Goal: Check status: Check status

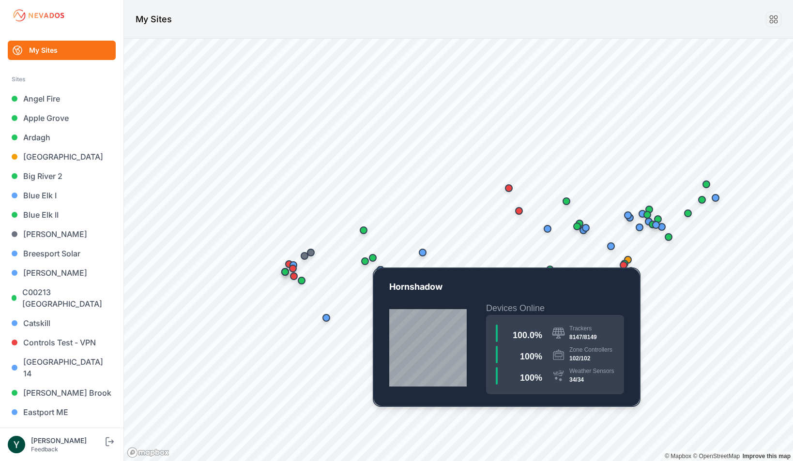
click at [377, 254] on div "Map marker" at bounding box center [372, 257] width 19 height 19
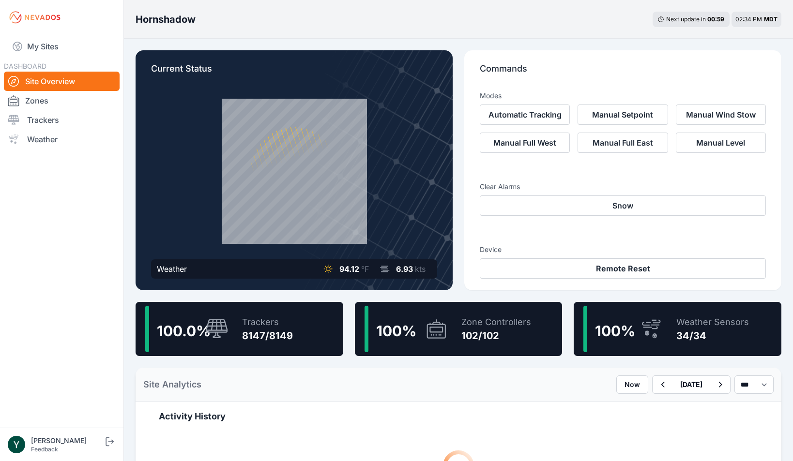
click at [650, 320] on icon at bounding box center [650, 329] width 23 height 22
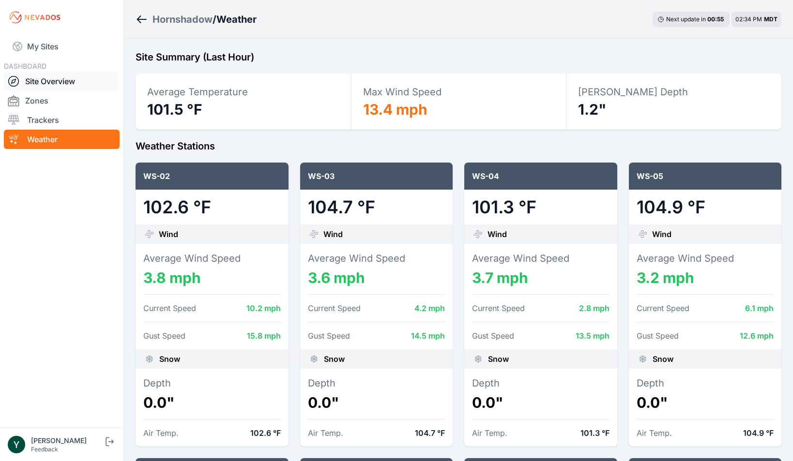
click at [63, 76] on link "Site Overview" at bounding box center [62, 81] width 116 height 19
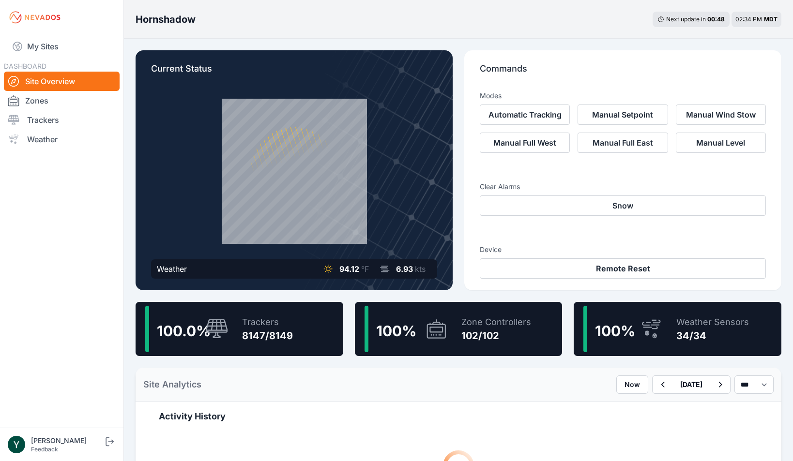
click at [647, 335] on icon at bounding box center [646, 332] width 5 height 5
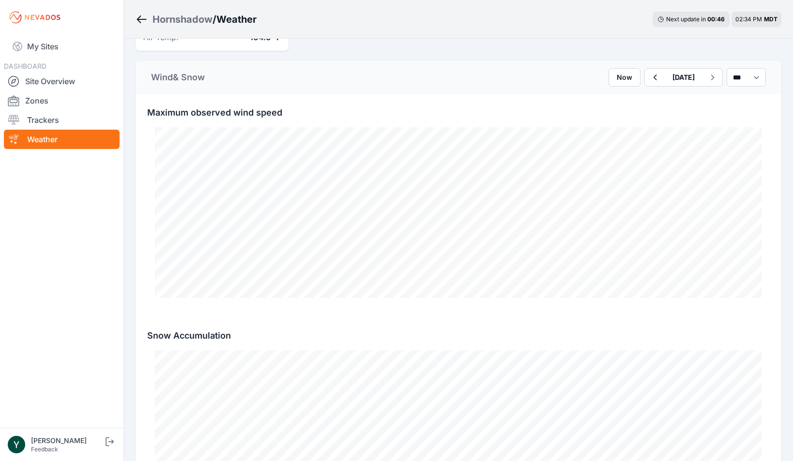
scroll to position [1609, 0]
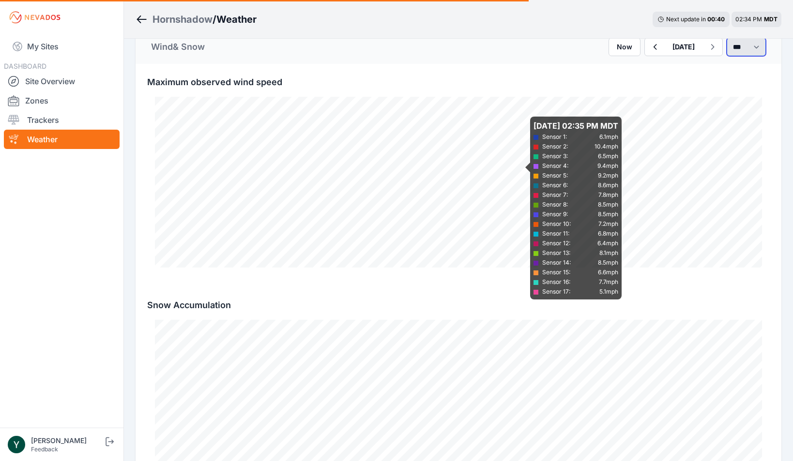
select select "******"
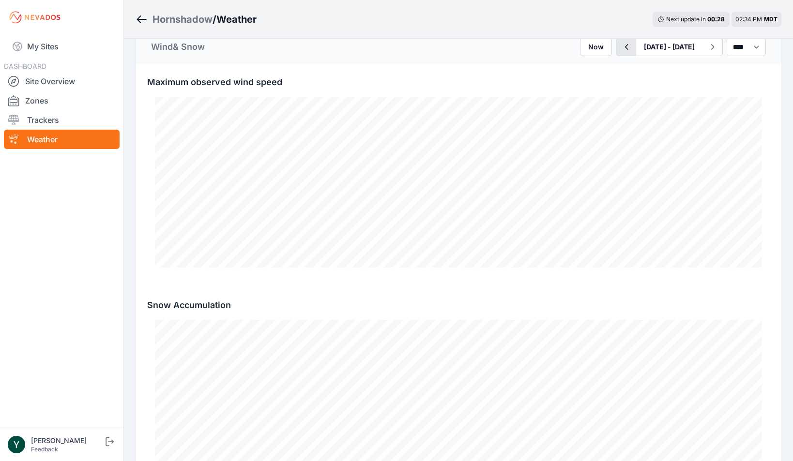
click at [625, 46] on icon "button" at bounding box center [626, 47] width 3 height 6
click at [620, 46] on icon "button" at bounding box center [626, 47] width 12 height 12
click at [616, 46] on button "button" at bounding box center [626, 46] width 20 height 17
click at [620, 46] on icon "button" at bounding box center [626, 47] width 12 height 12
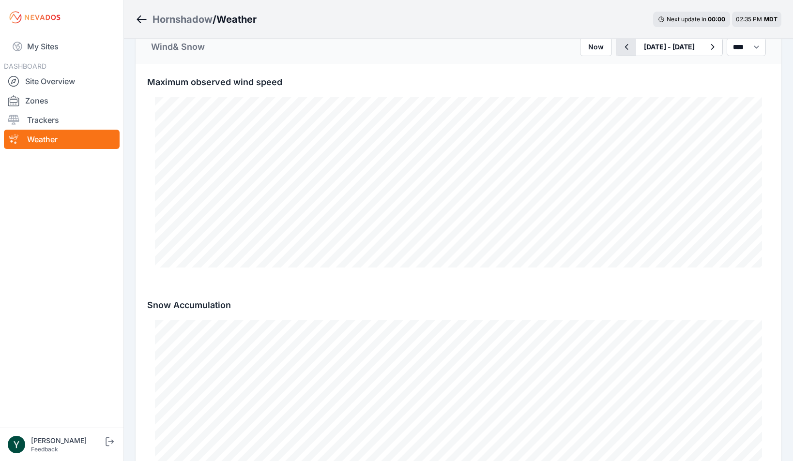
click at [620, 46] on icon "button" at bounding box center [626, 47] width 12 height 12
click at [620, 47] on icon "button" at bounding box center [626, 47] width 12 height 12
click at [620, 46] on icon "button" at bounding box center [626, 47] width 12 height 12
click at [620, 50] on icon "button" at bounding box center [626, 47] width 12 height 12
click at [625, 47] on icon "button" at bounding box center [626, 47] width 3 height 6
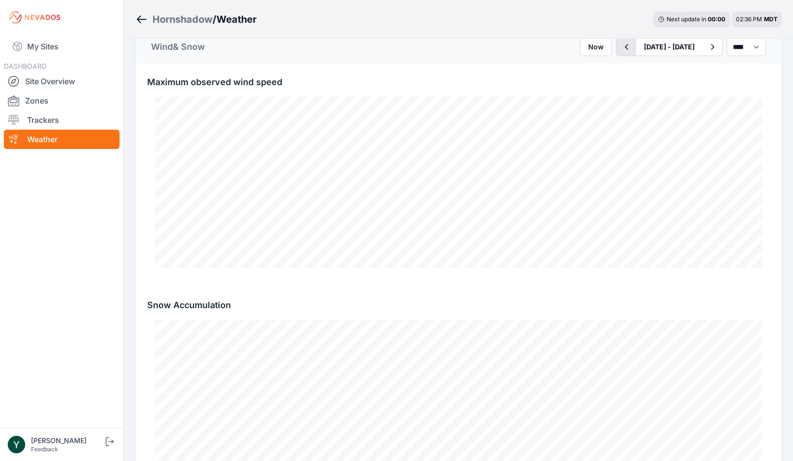
click at [625, 47] on icon "button" at bounding box center [626, 47] width 3 height 6
click at [620, 47] on icon "button" at bounding box center [626, 47] width 12 height 12
click at [621, 45] on icon "button" at bounding box center [626, 47] width 12 height 12
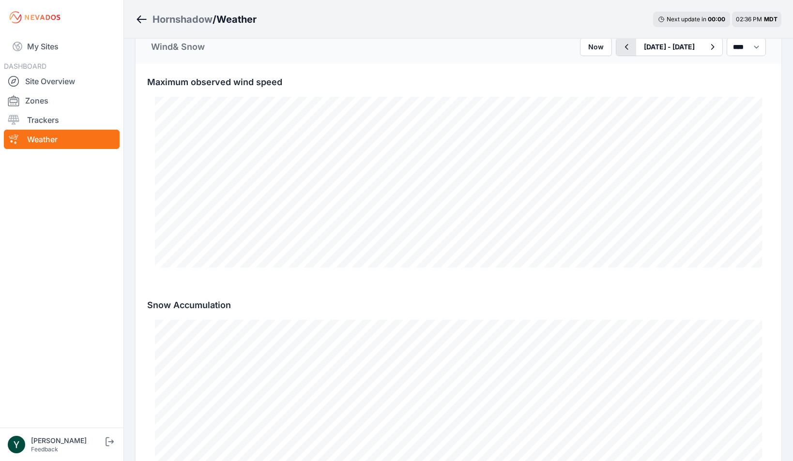
click at [621, 45] on icon "button" at bounding box center [626, 47] width 12 height 12
click at [620, 47] on icon "button" at bounding box center [626, 47] width 12 height 12
click at [620, 49] on icon "button" at bounding box center [626, 47] width 12 height 12
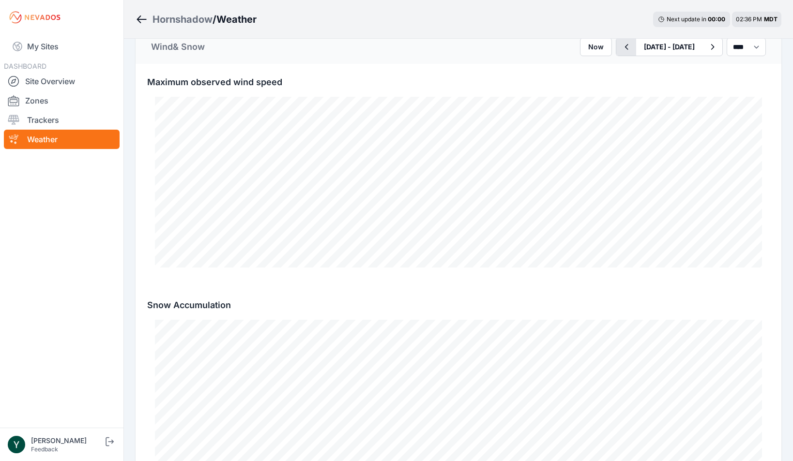
click at [636, 49] on button "[DATE] - [DATE]" at bounding box center [669, 46] width 66 height 17
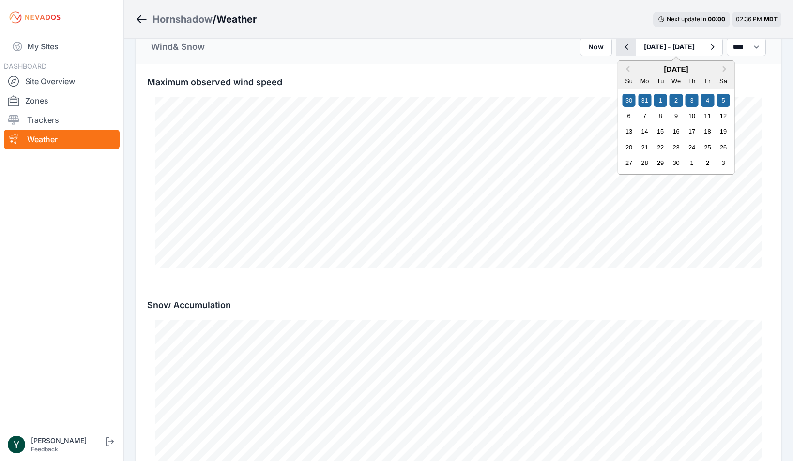
click at [620, 50] on icon "button" at bounding box center [626, 47] width 12 height 12
